Goal: Information Seeking & Learning: Learn about a topic

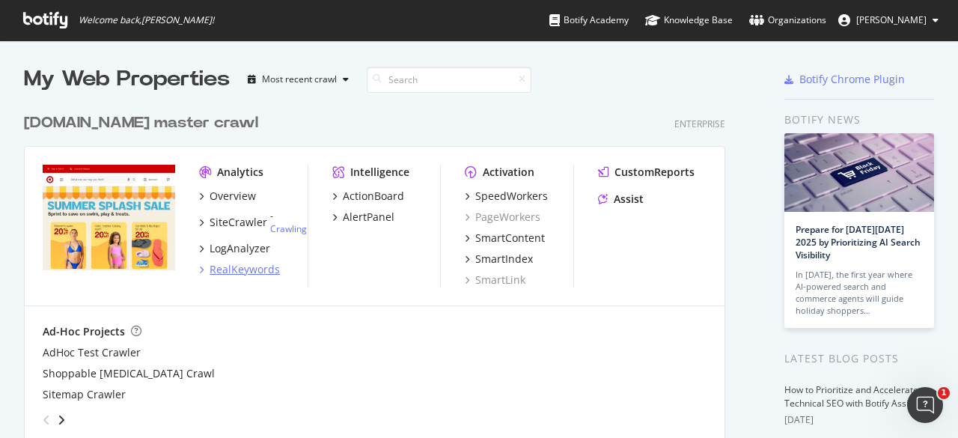
click at [258, 266] on div "RealKeywords" at bounding box center [245, 269] width 70 height 15
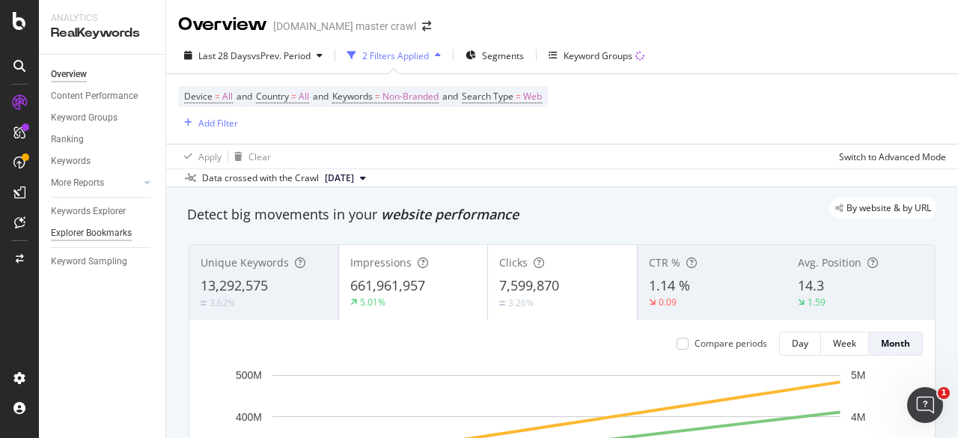
click at [84, 231] on div "Explorer Bookmarks" at bounding box center [91, 233] width 81 height 16
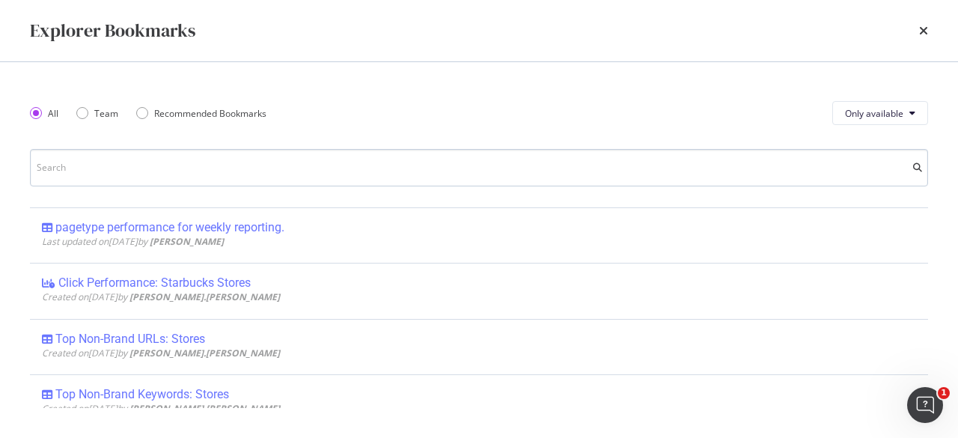
click at [301, 165] on input "modal" at bounding box center [479, 167] width 898 height 37
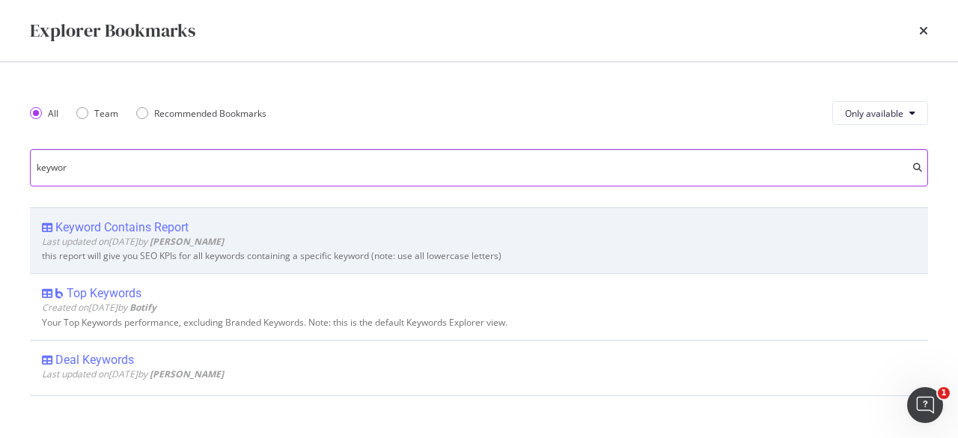
type input "keywor"
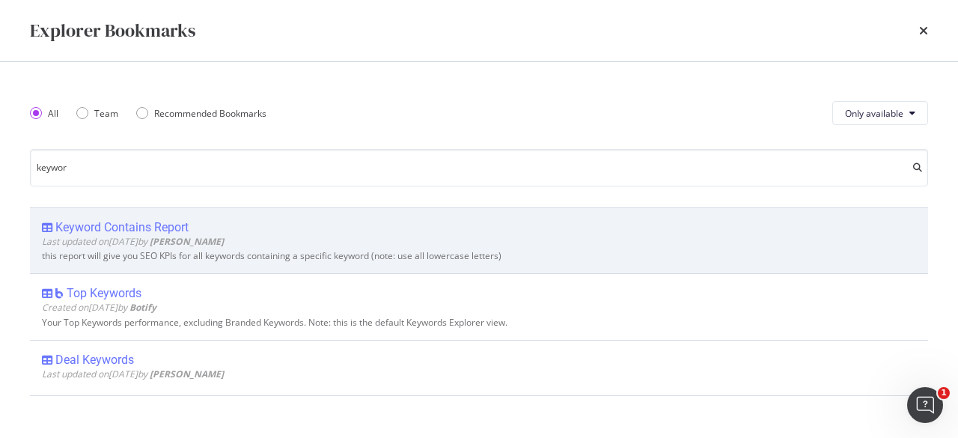
click at [179, 228] on div "Keyword Contains Report" at bounding box center [121, 227] width 133 height 15
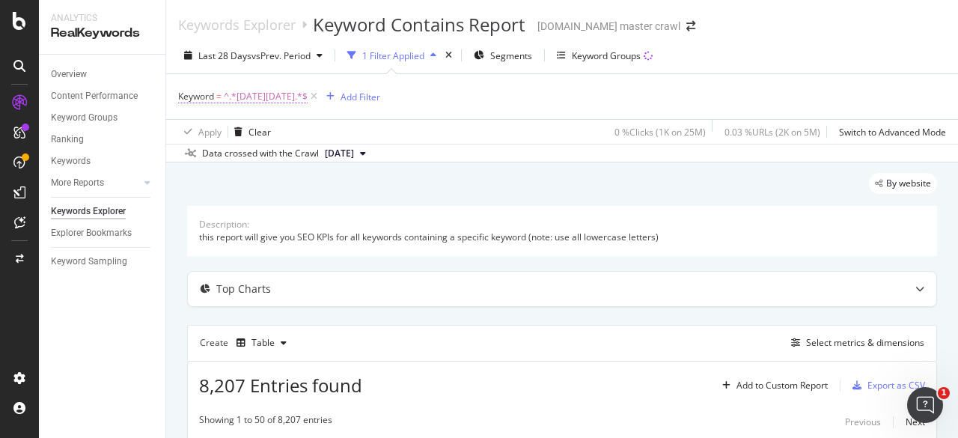
click at [265, 102] on span "^.*[DATE][DATE].*$" at bounding box center [266, 96] width 84 height 21
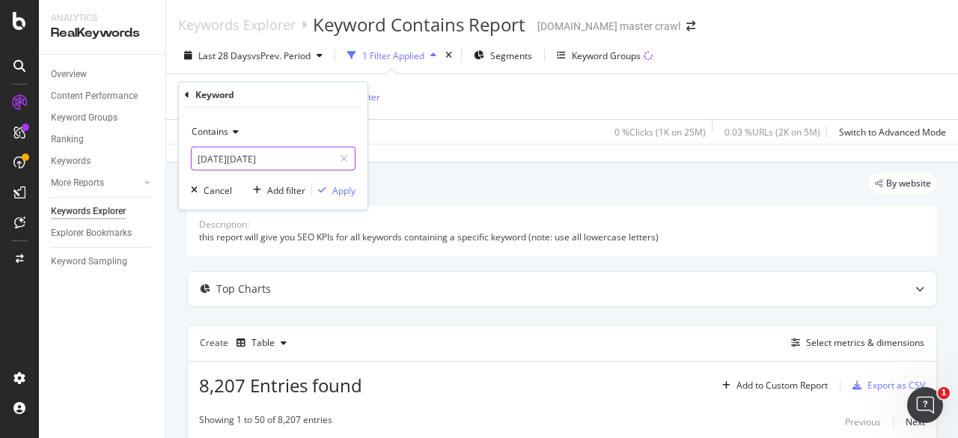
click at [274, 162] on input "[DATE][DATE]" at bounding box center [263, 159] width 142 height 24
type input "custom cake"
click at [343, 189] on div "Apply" at bounding box center [343, 189] width 23 height 13
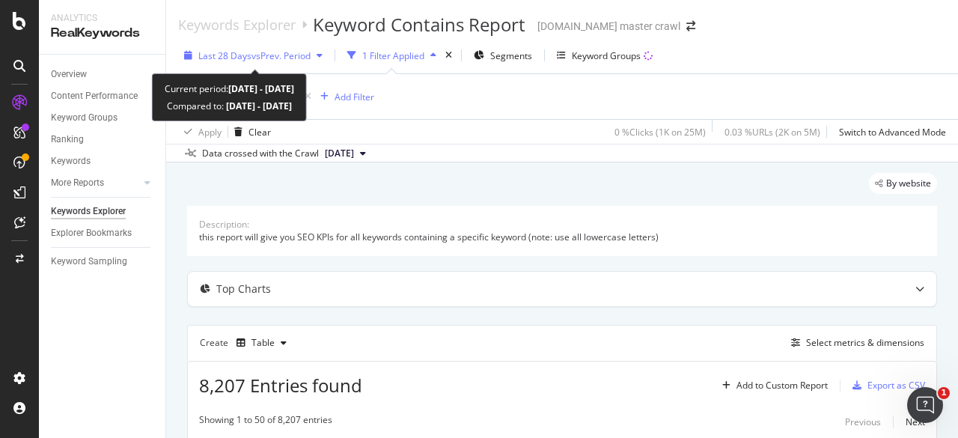
click at [290, 59] on span "vs Prev. Period" at bounding box center [281, 55] width 59 height 13
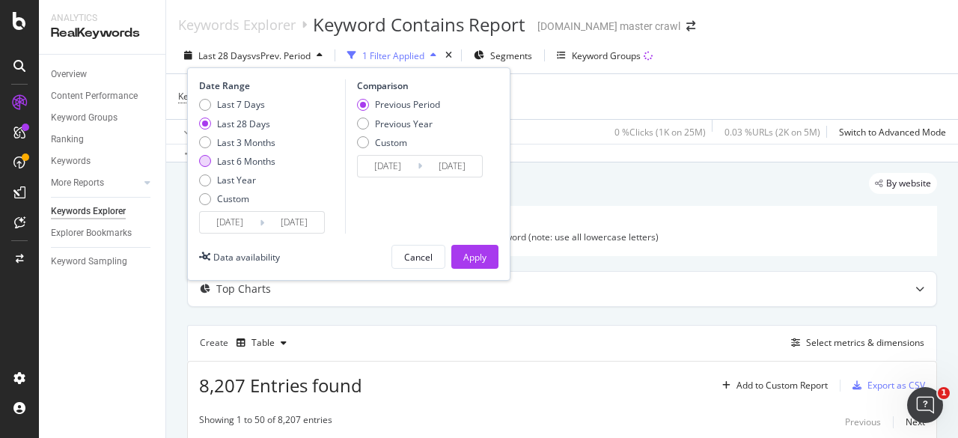
click at [256, 165] on div "Last 6 Months" at bounding box center [246, 161] width 58 height 13
type input "[DATE]"
click at [249, 142] on div "Last 3 Months" at bounding box center [246, 142] width 58 height 13
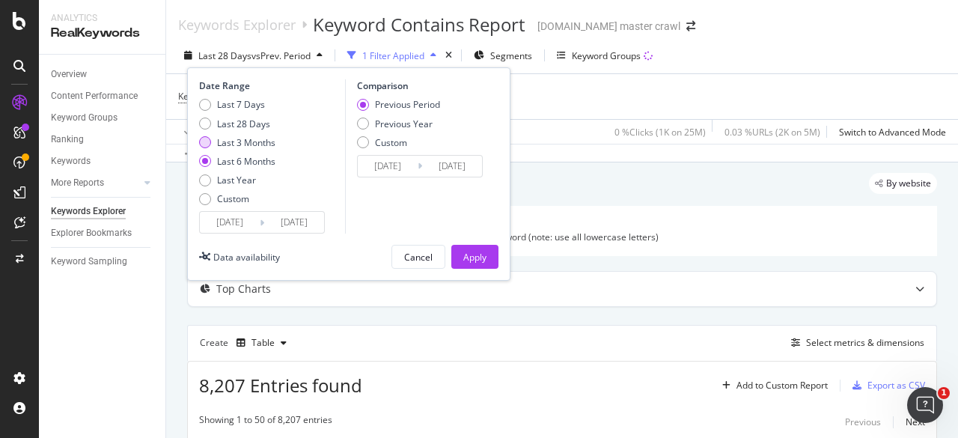
type input "[DATE]"
click at [470, 256] on div "Apply" at bounding box center [474, 257] width 23 height 13
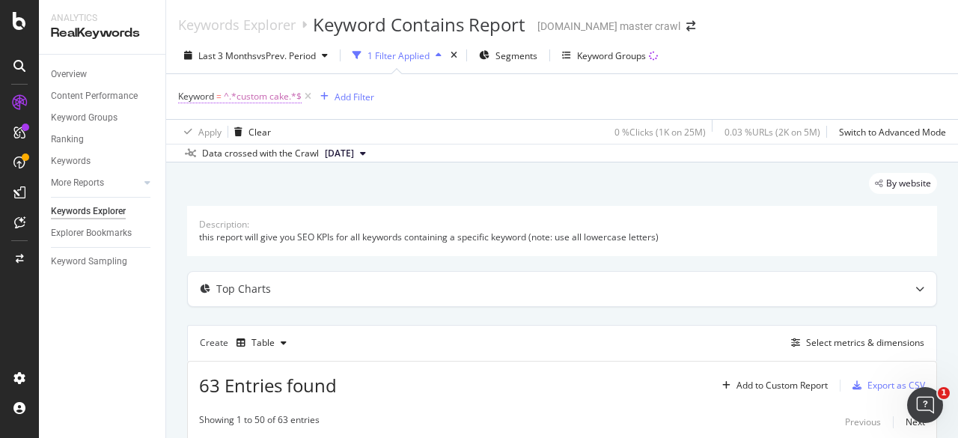
click at [259, 94] on span "^.*custom cake.*$" at bounding box center [263, 96] width 78 height 21
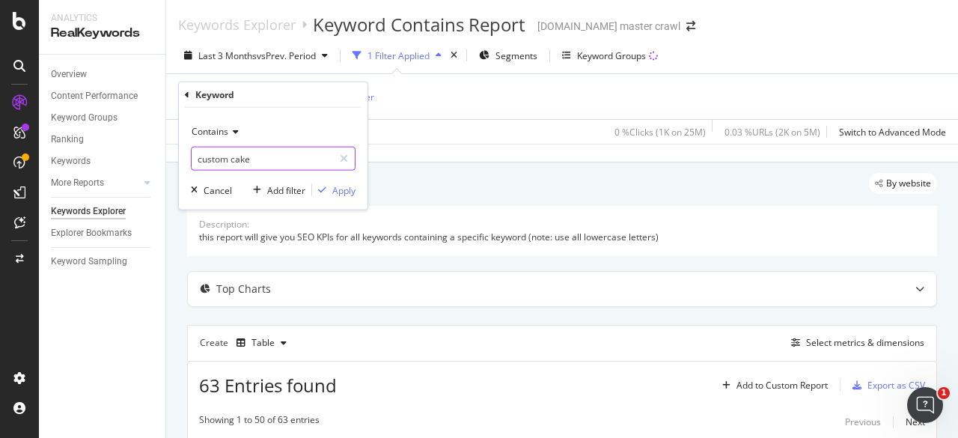
click at [254, 159] on input "custom cake" at bounding box center [263, 159] width 142 height 24
click at [261, 158] on input "custom cake" at bounding box center [263, 159] width 142 height 24
type input "custom cakes"
click at [332, 191] on div "button" at bounding box center [322, 190] width 20 height 9
click at [337, 192] on div "Apply" at bounding box center [343, 189] width 23 height 13
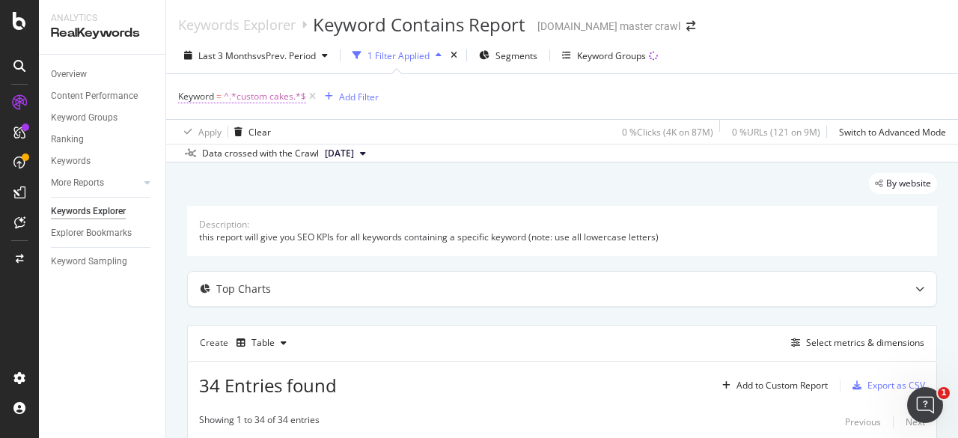
click at [278, 94] on span "^.*custom cakes.*$" at bounding box center [265, 96] width 82 height 21
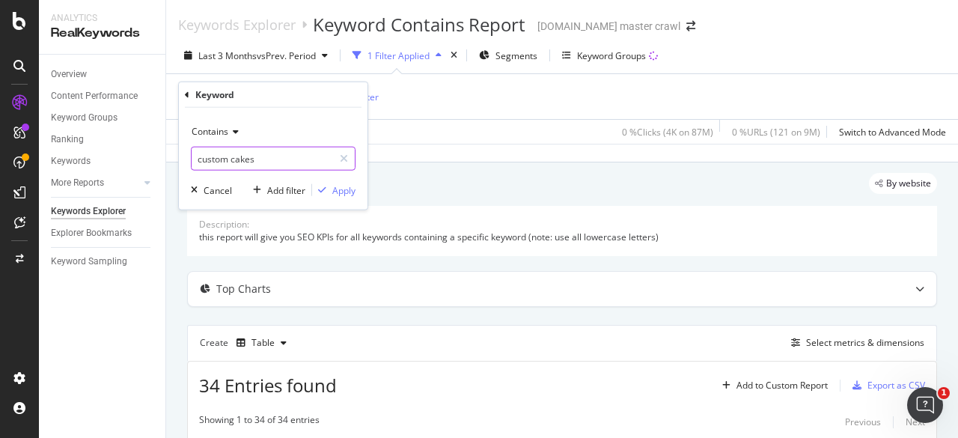
click at [270, 158] on input "custom cakes" at bounding box center [263, 159] width 142 height 24
click at [268, 158] on input "custom cakes" at bounding box center [263, 159] width 142 height 24
click at [265, 158] on input "custom cakes" at bounding box center [263, 159] width 142 height 24
click at [257, 158] on input "custom cakes" at bounding box center [263, 159] width 142 height 24
type input "custom cake"
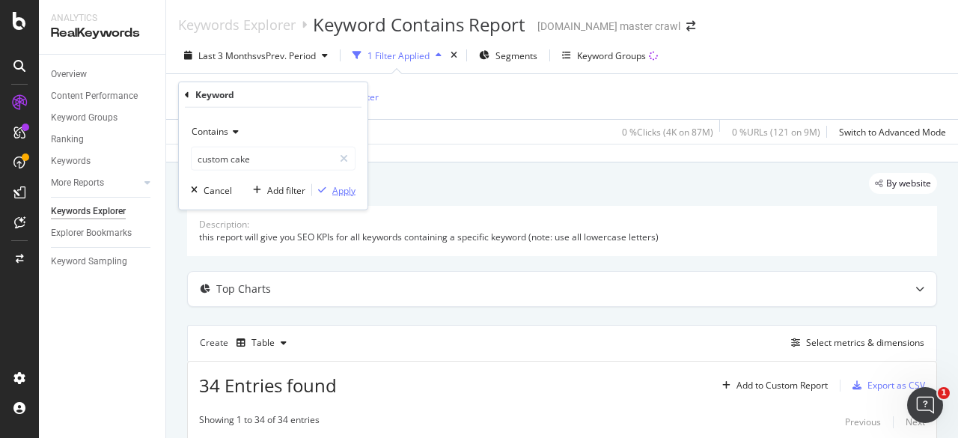
click at [340, 191] on div "Apply" at bounding box center [343, 189] width 23 height 13
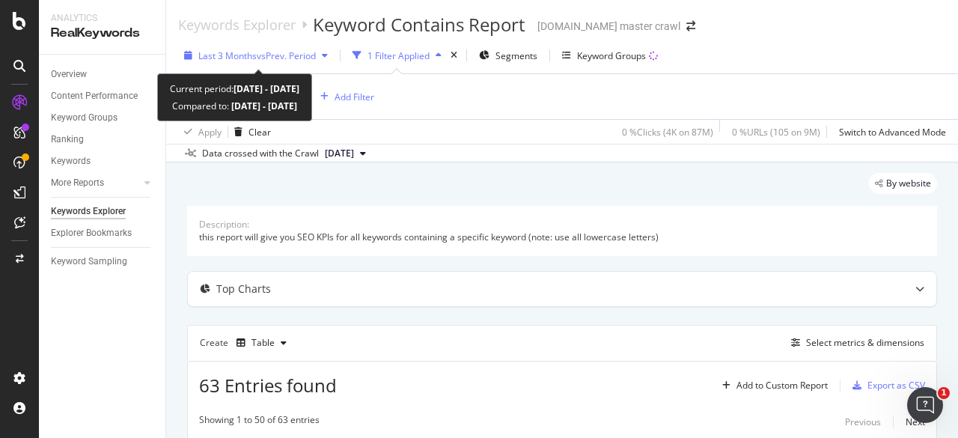
click at [280, 63] on div "Last 3 Months vs Prev. Period" at bounding box center [256, 55] width 156 height 22
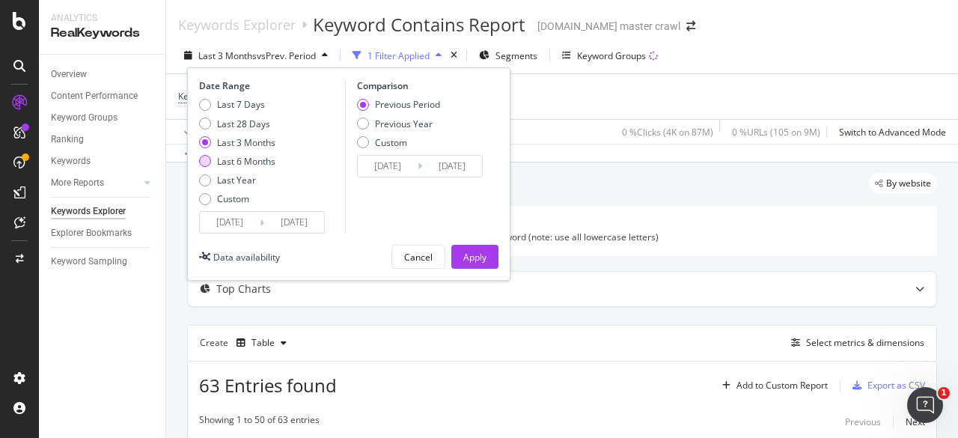
click at [250, 159] on div "Last 6 Months" at bounding box center [246, 161] width 58 height 13
type input "[DATE]"
click at [475, 252] on div "Apply" at bounding box center [474, 257] width 23 height 13
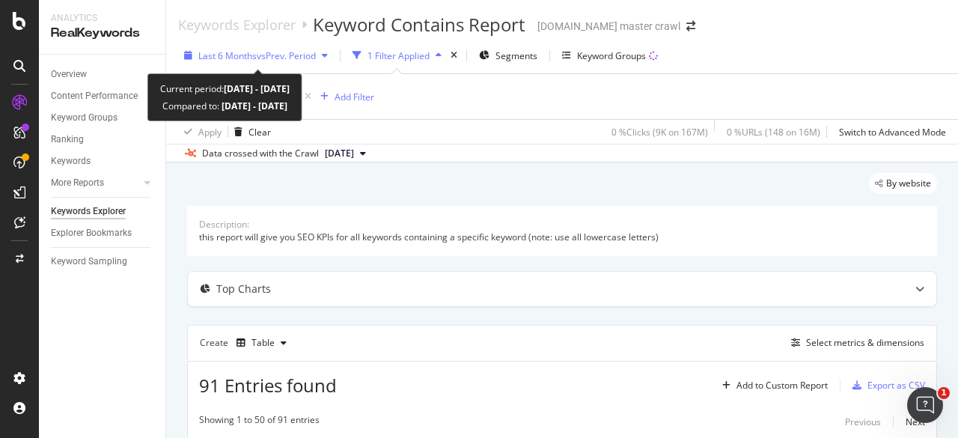
click at [287, 61] on span "vs Prev. Period" at bounding box center [286, 55] width 59 height 13
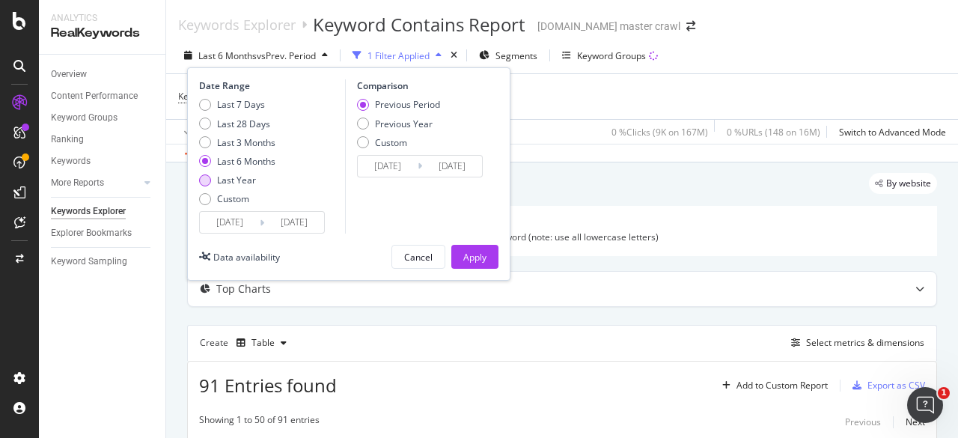
click at [247, 180] on div "Last Year" at bounding box center [236, 180] width 39 height 13
type input "[DATE]"
click at [470, 254] on div "Apply" at bounding box center [474, 257] width 23 height 13
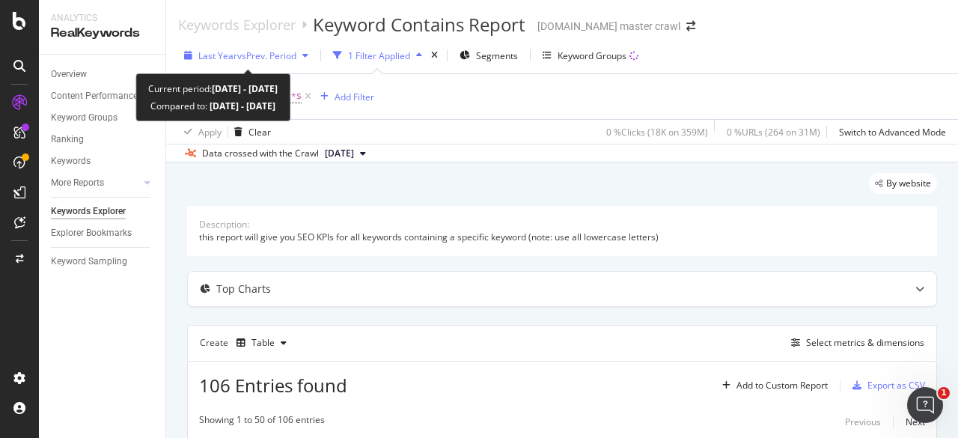
click at [274, 56] on span "vs Prev. Period" at bounding box center [266, 55] width 59 height 13
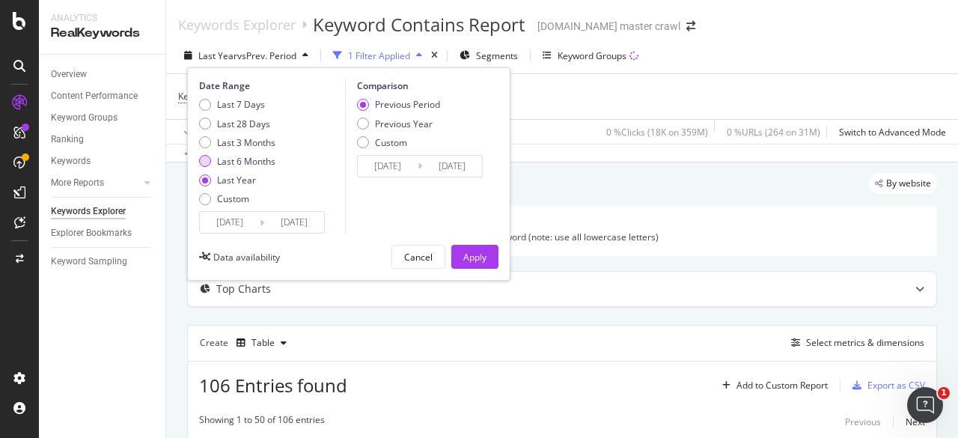
click at [247, 159] on div "Last 6 Months" at bounding box center [246, 161] width 58 height 13
type input "[DATE]"
click at [472, 251] on div "Apply" at bounding box center [474, 257] width 23 height 13
